Goal: Task Accomplishment & Management: Manage account settings

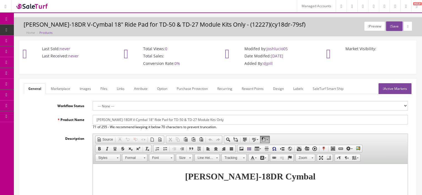
click at [73, 90] on link "Marketplace" at bounding box center [60, 88] width 28 height 11
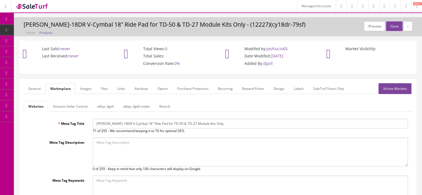
click at [76, 104] on link "Amazon Seller Central" at bounding box center [71, 106] width 44 height 11
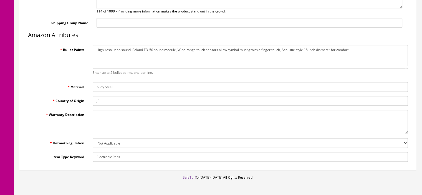
scroll to position [167, 0]
click at [107, 121] on textarea "Warranty Description" at bounding box center [251, 122] width 316 height 24
click at [125, 120] on textarea "Warranty Description" at bounding box center [251, 122] width 316 height 24
click at [102, 115] on textarea "Warranty Description" at bounding box center [251, 122] width 316 height 24
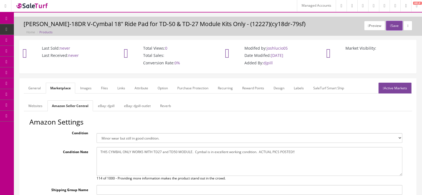
scroll to position [0, 0]
type textarea "No Warranty"
click at [392, 26] on button "Save" at bounding box center [394, 26] width 16 height 10
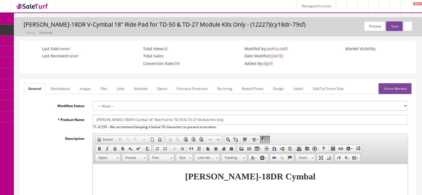
click at [60, 92] on link "Marketplace" at bounding box center [60, 88] width 28 height 11
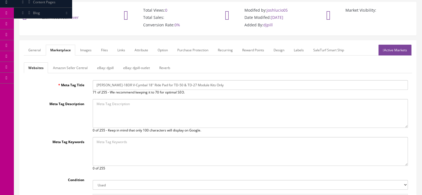
scroll to position [39, 0]
click at [81, 68] on link "Amazon Seller Central" at bounding box center [71, 67] width 44 height 11
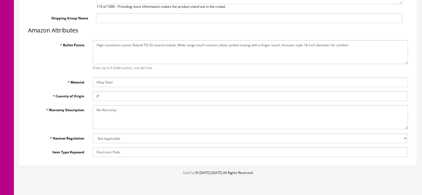
scroll to position [175, 0]
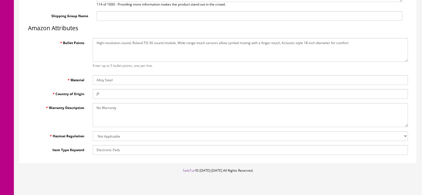
click at [421, 66] on div "General Marketplace Images Files Links Attribute Option Purchase Protection Rec…" at bounding box center [218, 36] width 409 height 264
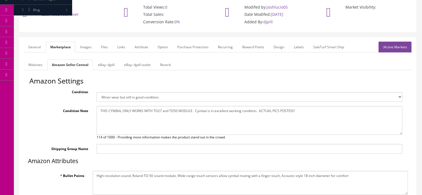
scroll to position [41, 0]
